Goal: Information Seeking & Learning: Check status

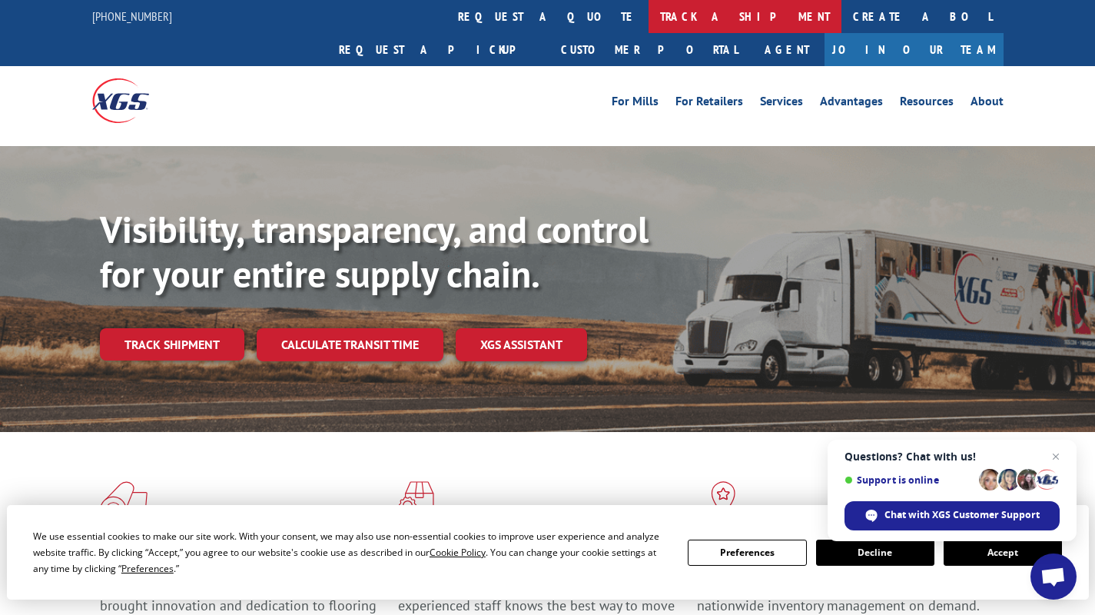
click at [649, 18] on link "track a shipment" at bounding box center [745, 16] width 193 height 33
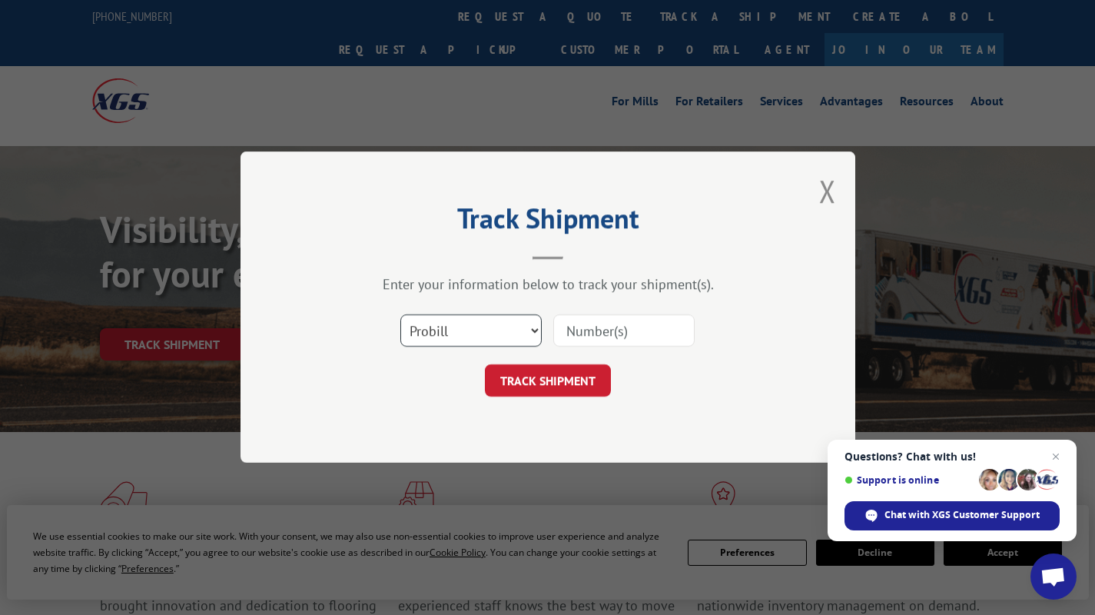
click at [533, 330] on select "Select category... Probill BOL PO" at bounding box center [470, 331] width 141 height 32
click at [400, 315] on select "Select category... Probill BOL PO" at bounding box center [470, 331] width 141 height 32
click at [589, 330] on input at bounding box center [623, 331] width 141 height 32
click at [622, 337] on input at bounding box center [623, 331] width 141 height 32
paste input "FPX00332723"
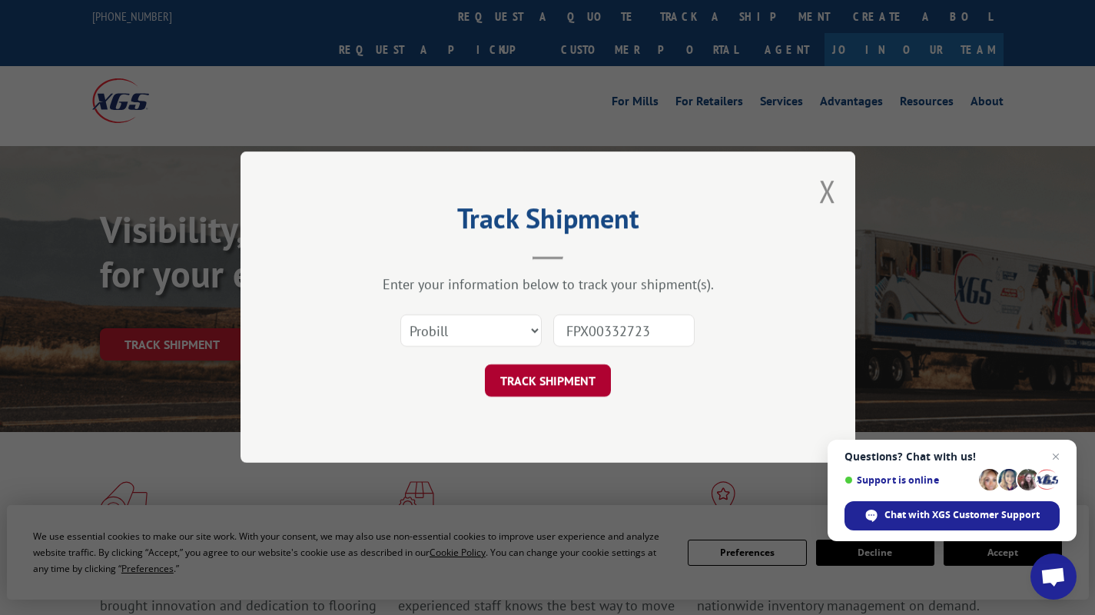
type input "FPX00332723"
click at [567, 383] on button "TRACK SHIPMENT" at bounding box center [548, 381] width 126 height 32
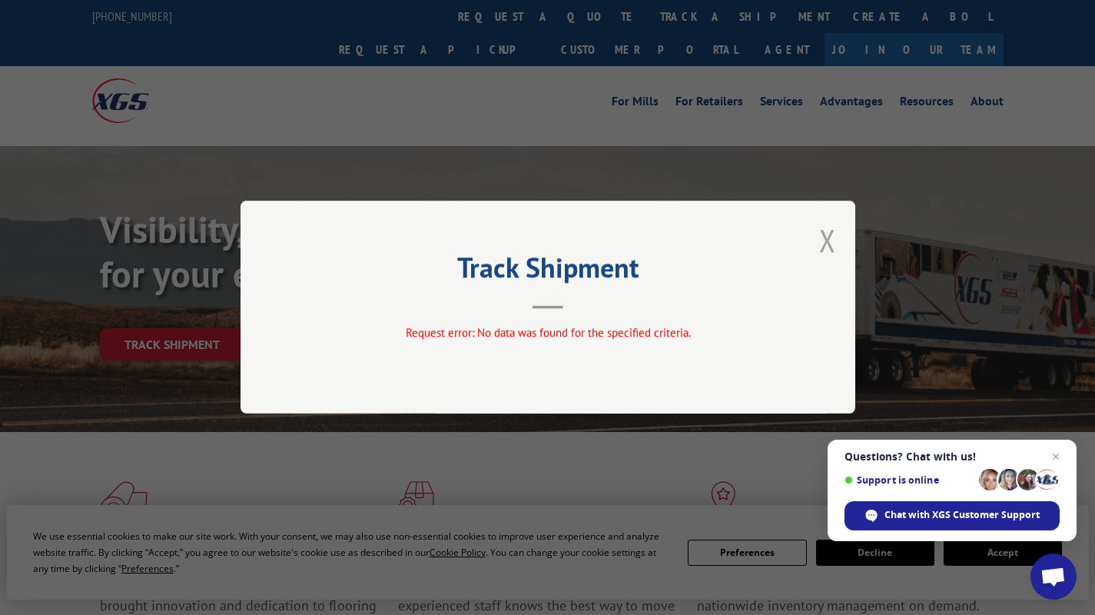
click at [821, 234] on button "Close modal" at bounding box center [827, 240] width 17 height 41
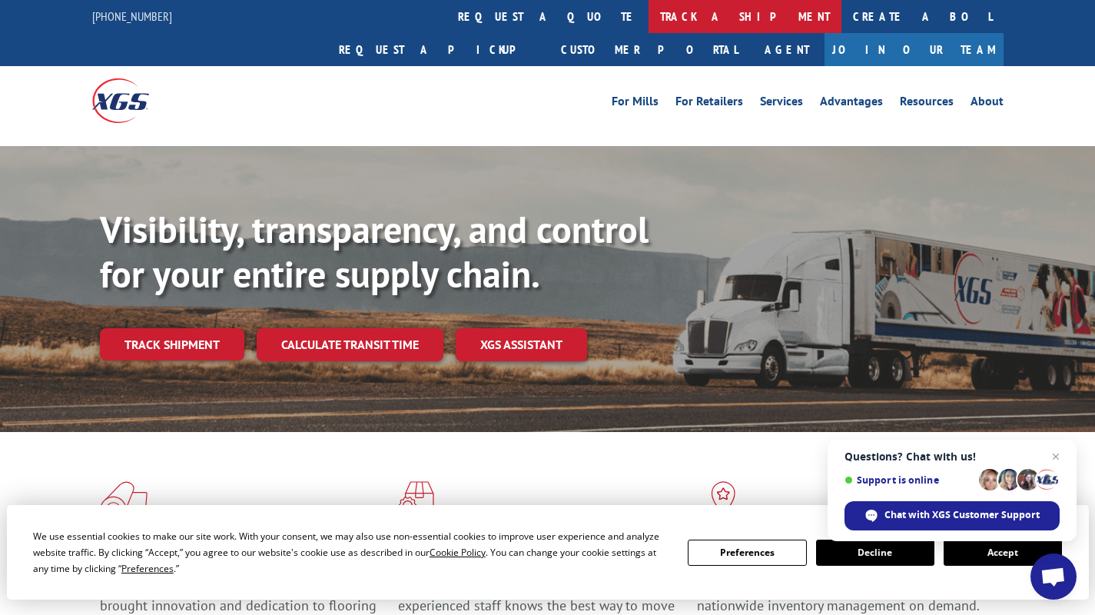
click at [649, 12] on link "track a shipment" at bounding box center [745, 16] width 193 height 33
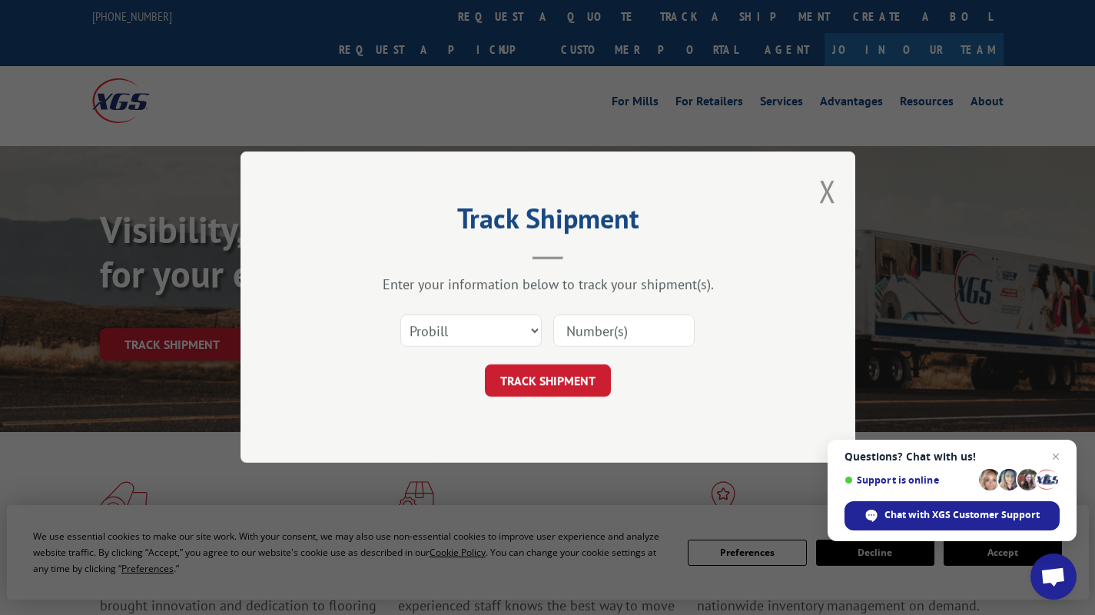
drag, startPoint x: 584, startPoint y: 327, endPoint x: 592, endPoint y: 330, distance: 8.6
click at [584, 327] on input at bounding box center [623, 331] width 141 height 32
type input "00332723"
click at [560, 383] on button "TRACK SHIPMENT" at bounding box center [548, 381] width 126 height 32
